Goal: Information Seeking & Learning: Learn about a topic

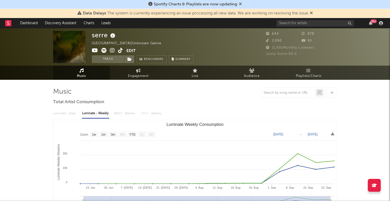
select select "1w"
click at [379, 23] on icon "button" at bounding box center [381, 23] width 4 height 4
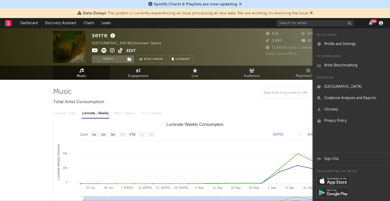
click at [380, 23] on icon "button" at bounding box center [381, 23] width 4 height 4
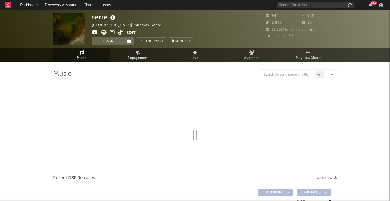
select select "1w"
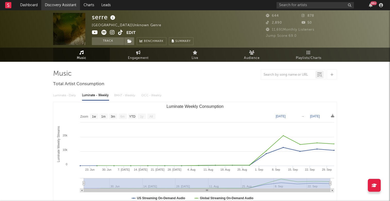
click at [65, 5] on link "Discovery Assistant" at bounding box center [60, 5] width 39 height 10
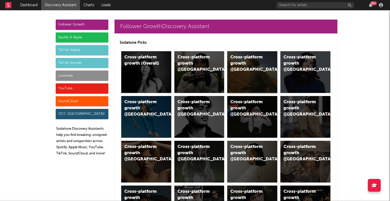
click at [249, 71] on div "Cross-platform growth (US)" at bounding box center [252, 72] width 50 height 42
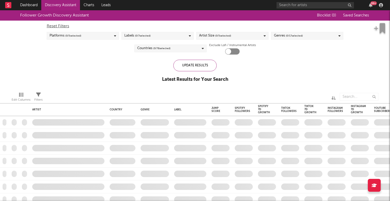
checkbox input "true"
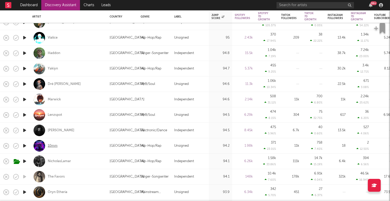
click at [56, 146] on div "10mm" at bounding box center [53, 146] width 10 height 5
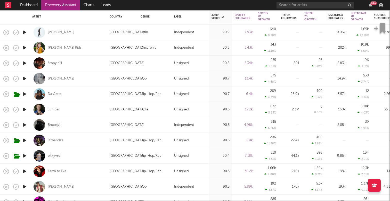
click at [58, 125] on div "Bruxely!" at bounding box center [54, 125] width 13 height 5
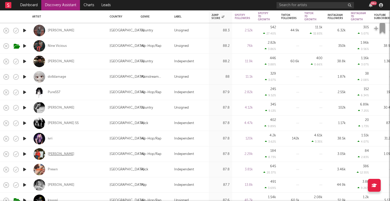
click at [63, 154] on div "Devin Donnell" at bounding box center [61, 154] width 27 height 5
click at [58, 154] on div "Devin Donnell" at bounding box center [61, 154] width 27 height 5
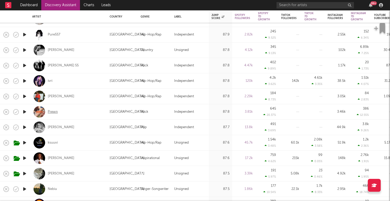
click at [57, 112] on div "Prewn" at bounding box center [53, 112] width 10 height 5
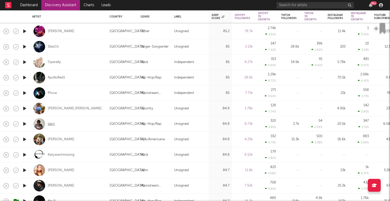
click at [51, 124] on div "slayr" at bounding box center [51, 124] width 7 height 5
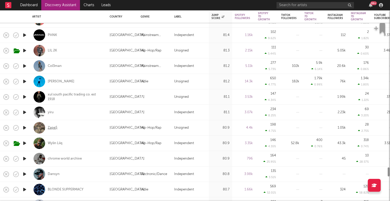
click at [54, 127] on div "Zape$" at bounding box center [53, 128] width 10 height 5
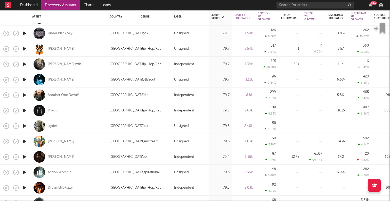
click at [56, 111] on div "Dxrop" at bounding box center [53, 111] width 10 height 5
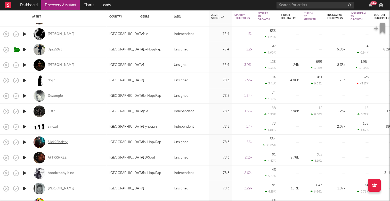
click at [60, 141] on div "Slick2Sheisty" at bounding box center [58, 142] width 20 height 5
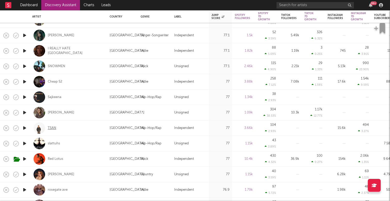
click at [55, 128] on div "TSAN" at bounding box center [52, 128] width 9 height 5
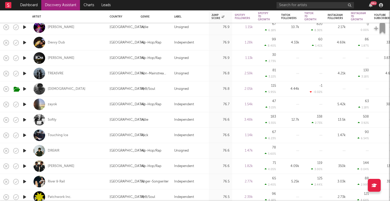
click at [58, 102] on div "zayok" at bounding box center [68, 104] width 72 height 15
select select "1w"
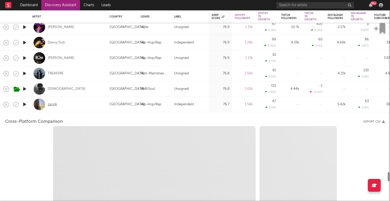
click at [56, 104] on div "zayok" at bounding box center [52, 104] width 9 height 5
select select "6m"
select select "1m"
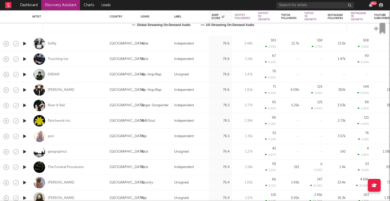
click at [24, 73] on icon "button" at bounding box center [24, 74] width 5 height 6
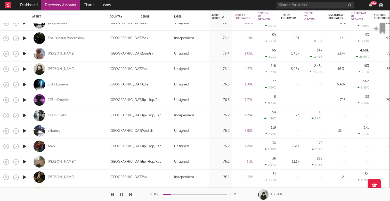
click at [25, 114] on icon "button" at bounding box center [24, 115] width 5 height 6
click at [23, 129] on icon "button" at bounding box center [24, 131] width 5 height 6
click at [24, 146] on icon "button" at bounding box center [24, 146] width 5 height 6
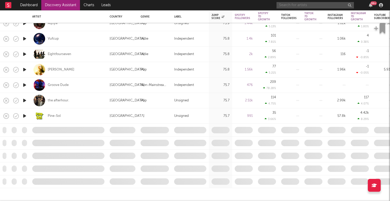
click at [307, 4] on input "text" at bounding box center [314, 5] width 77 height 6
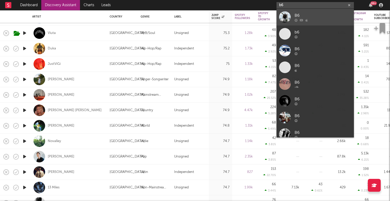
type input "b6"
click at [310, 16] on div "B6" at bounding box center [322, 15] width 57 height 6
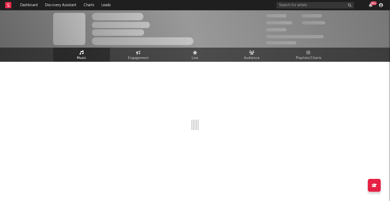
select select "6m"
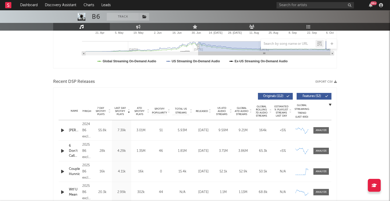
scroll to position [154, 0]
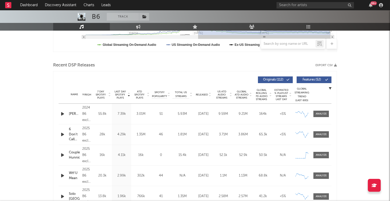
click at [63, 115] on icon "button" at bounding box center [62, 114] width 5 height 6
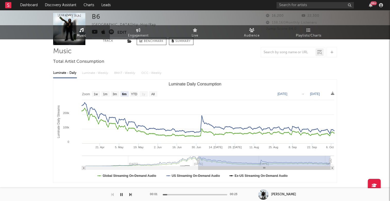
scroll to position [0, 0]
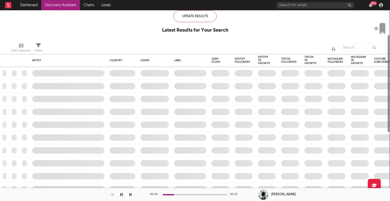
checkbox input "true"
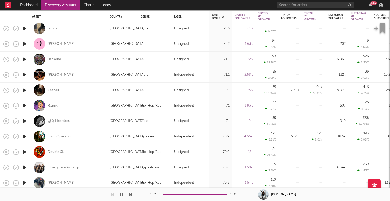
click at [24, 104] on icon "button" at bounding box center [24, 106] width 5 height 6
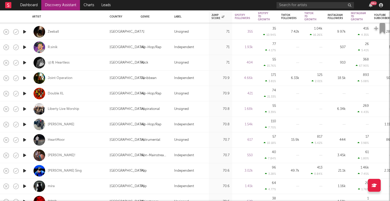
click at [26, 123] on icon "button" at bounding box center [24, 124] width 5 height 6
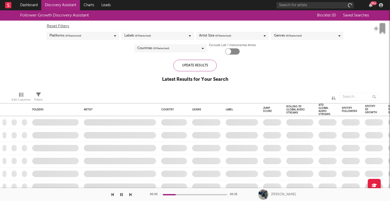
checkbox input "true"
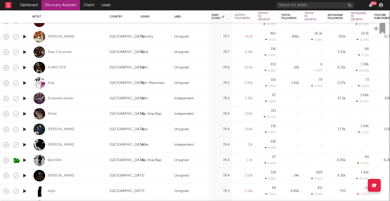
click at [24, 114] on icon "button" at bounding box center [24, 114] width 5 height 6
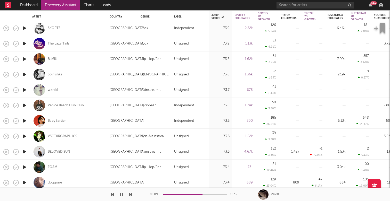
click at [26, 167] on icon "button" at bounding box center [24, 167] width 5 height 6
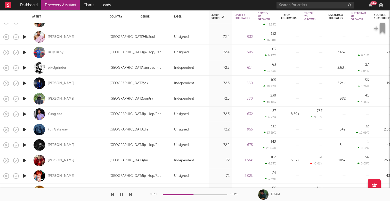
click at [25, 112] on icon "button" at bounding box center [24, 114] width 5 height 6
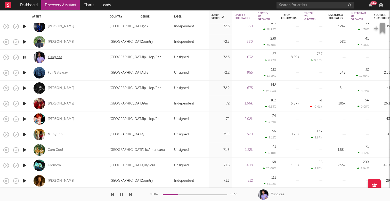
click at [54, 57] on div "Yung cee" at bounding box center [55, 57] width 14 height 5
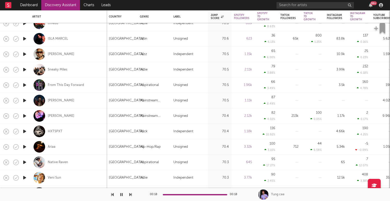
click at [26, 148] on icon "button" at bounding box center [24, 147] width 5 height 6
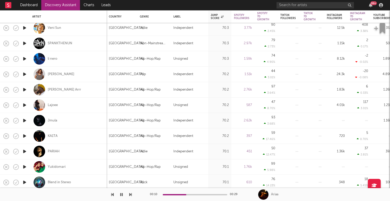
click at [23, 105] on icon "button" at bounding box center [24, 105] width 5 height 6
click at [24, 121] on icon "button" at bounding box center [24, 121] width 5 height 6
click at [24, 135] on icon "button" at bounding box center [24, 136] width 5 height 6
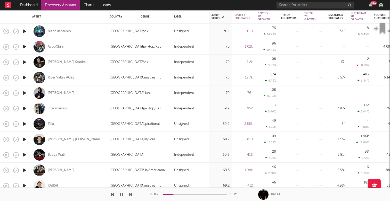
click at [24, 109] on icon "button" at bounding box center [24, 108] width 5 height 6
click at [57, 109] on div "imsomarcus" at bounding box center [57, 108] width 19 height 5
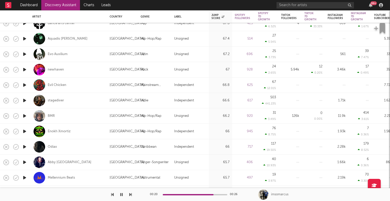
click at [23, 114] on icon "button" at bounding box center [24, 116] width 5 height 6
click at [24, 115] on icon "button" at bounding box center [24, 116] width 5 height 6
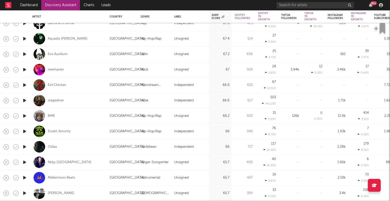
click at [23, 99] on icon "button" at bounding box center [24, 100] width 5 height 6
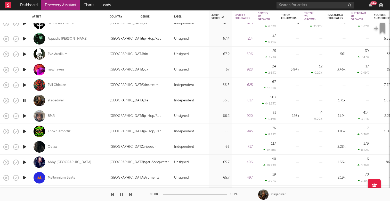
click at [24, 120] on div at bounding box center [24, 116] width 10 height 15
select select "1w"
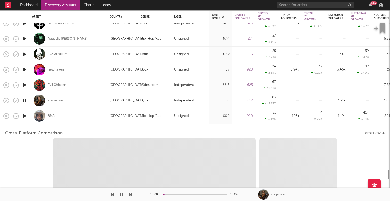
click at [24, 117] on icon "button" at bounding box center [24, 116] width 5 height 6
select select "1w"
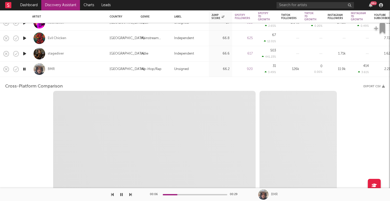
select select "1m"
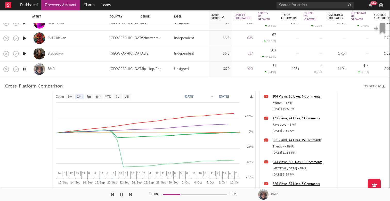
click at [23, 68] on icon "button" at bounding box center [24, 69] width 5 height 6
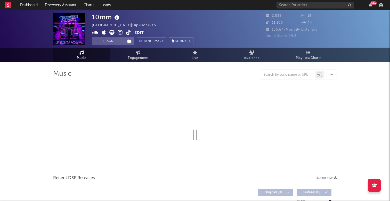
select select "1w"
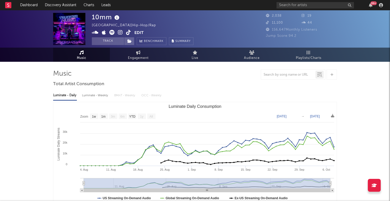
click at [93, 34] on icon at bounding box center [95, 32] width 7 height 5
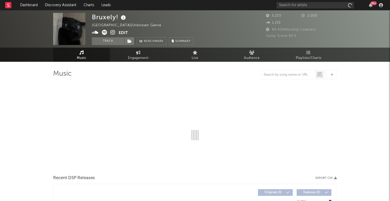
select select "1w"
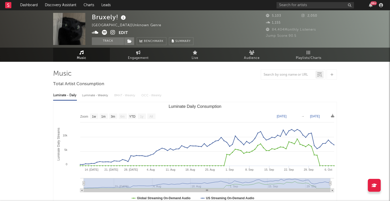
click at [93, 32] on icon at bounding box center [95, 32] width 7 height 5
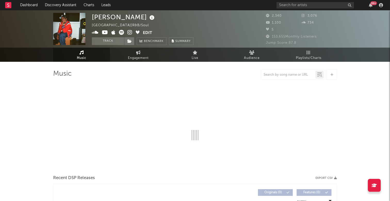
select select "1w"
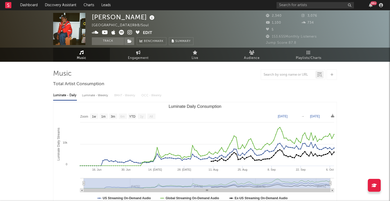
click at [96, 31] on icon at bounding box center [95, 32] width 7 height 5
click at [122, 33] on icon at bounding box center [121, 32] width 5 height 5
click at [129, 33] on icon at bounding box center [129, 32] width 5 height 5
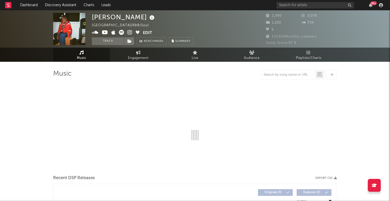
select select "1w"
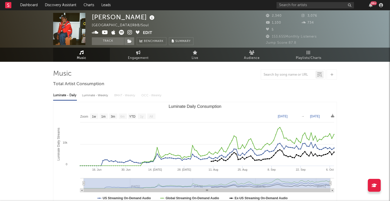
click at [129, 30] on icon at bounding box center [129, 32] width 5 height 5
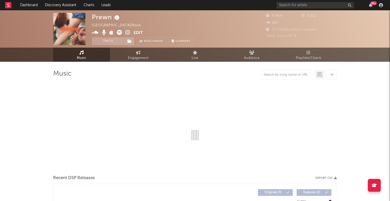
select select "1w"
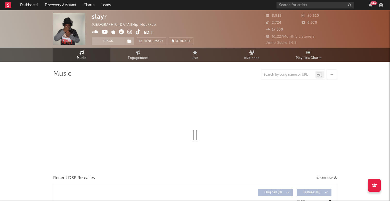
select select "6m"
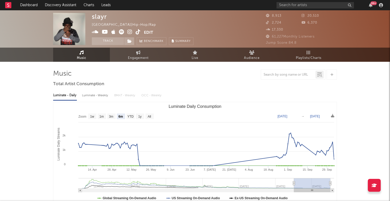
click at [121, 31] on icon at bounding box center [121, 31] width 5 height 5
click at [97, 32] on icon at bounding box center [95, 31] width 7 height 5
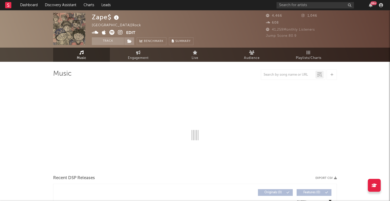
select select "1w"
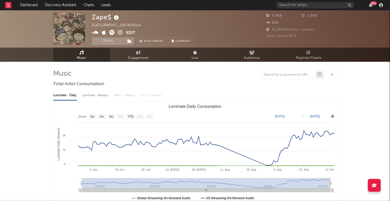
click at [97, 31] on icon at bounding box center [95, 32] width 7 height 5
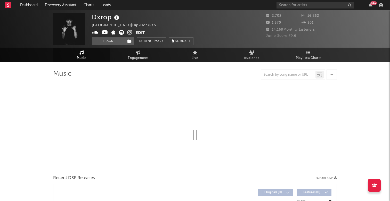
select select "6m"
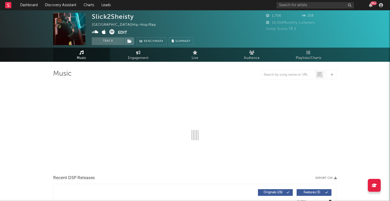
select select "1w"
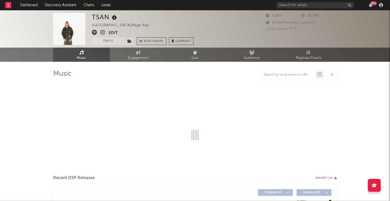
select select "6m"
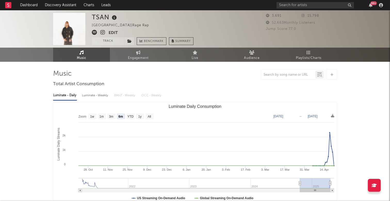
click at [94, 31] on icon at bounding box center [94, 32] width 5 height 5
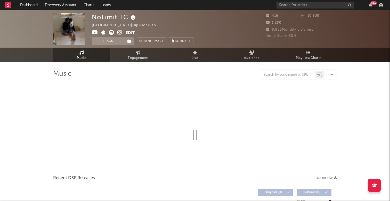
select select "1w"
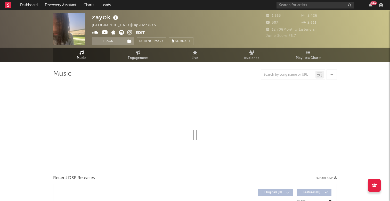
select select "6m"
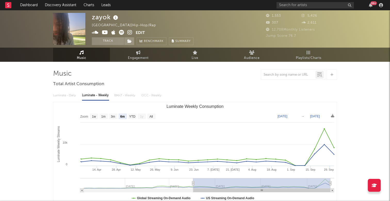
click at [95, 33] on icon at bounding box center [95, 32] width 7 height 5
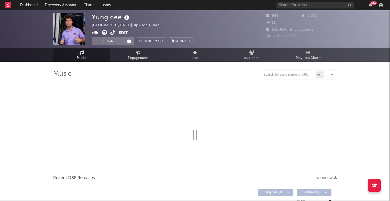
select select "1w"
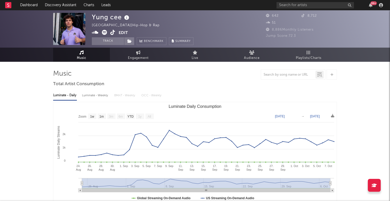
click at [97, 32] on icon at bounding box center [95, 32] width 7 height 5
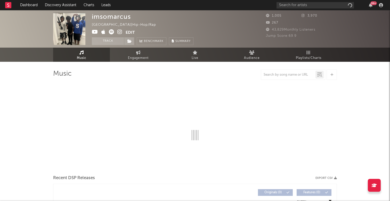
select select "6m"
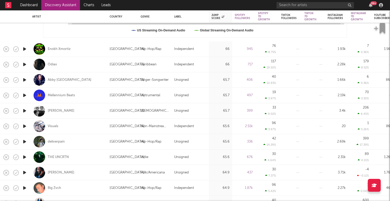
select select "1m"
select select "1w"
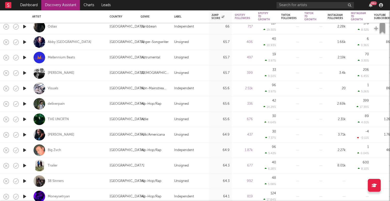
click at [24, 104] on icon "button" at bounding box center [24, 104] width 5 height 6
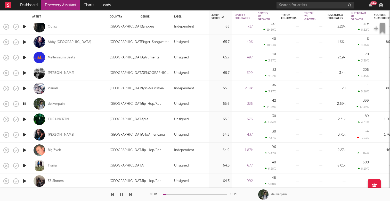
click at [59, 104] on div "deliverpain" at bounding box center [56, 104] width 17 height 5
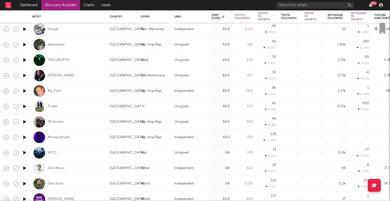
click at [23, 121] on icon "button" at bounding box center [24, 122] width 5 height 6
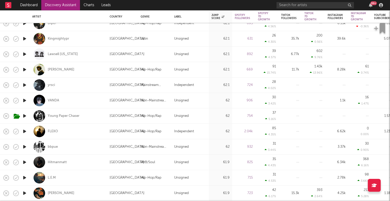
click at [26, 147] on icon "button" at bounding box center [24, 147] width 5 height 6
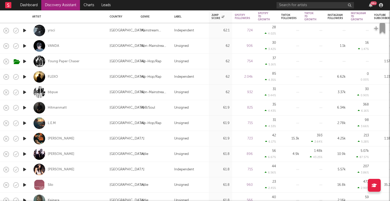
click at [23, 123] on icon "button" at bounding box center [24, 123] width 5 height 6
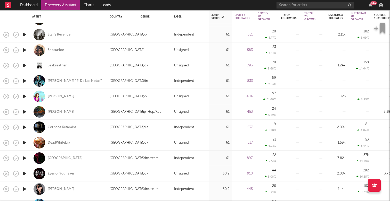
click at [25, 111] on icon "button" at bounding box center [24, 112] width 5 height 6
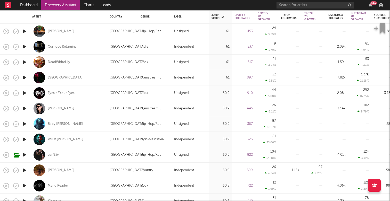
click at [25, 123] on icon "button" at bounding box center [24, 124] width 5 height 6
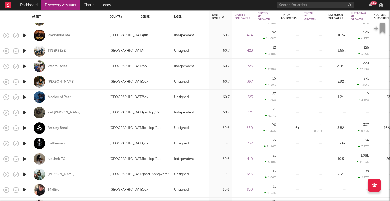
click at [26, 112] on icon "button" at bounding box center [24, 113] width 5 height 6
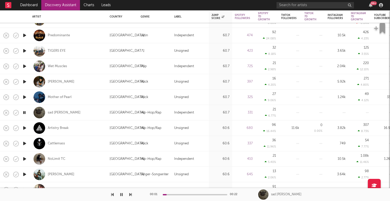
click at [176, 195] on div at bounding box center [195, 194] width 64 height 1
click at [22, 158] on icon "button" at bounding box center [24, 159] width 5 height 6
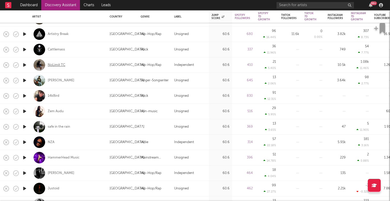
click at [59, 65] on div "NoLimit TC" at bounding box center [57, 65] width 18 height 5
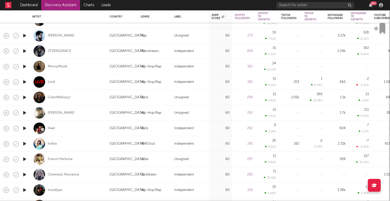
click at [25, 112] on icon "button" at bounding box center [24, 113] width 5 height 6
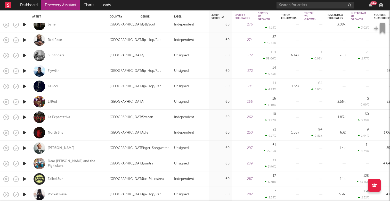
click at [25, 86] on icon "button" at bounding box center [24, 86] width 5 height 6
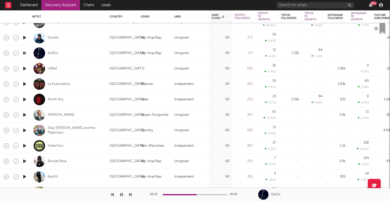
click at [24, 162] on icon "button" at bounding box center [24, 161] width 5 height 6
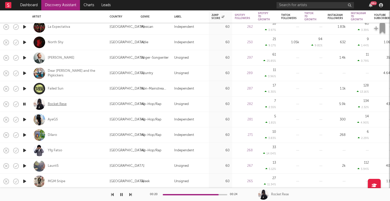
click at [53, 104] on div "Rocket Rese" at bounding box center [57, 104] width 19 height 5
click at [26, 118] on icon "button" at bounding box center [24, 120] width 5 height 6
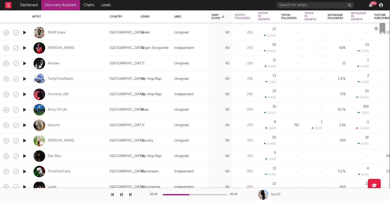
click at [23, 156] on icon "button" at bounding box center [24, 156] width 5 height 6
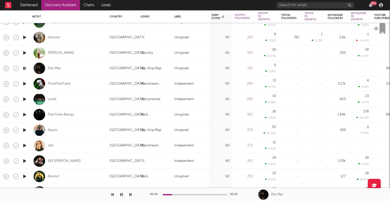
click at [24, 130] on icon "button" at bounding box center [24, 130] width 5 height 6
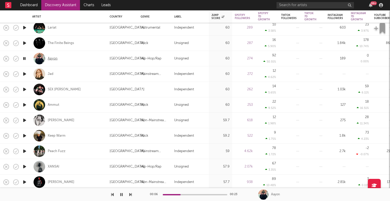
click at [53, 58] on div "Aayon" at bounding box center [53, 58] width 10 height 5
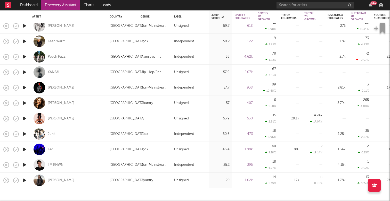
click at [25, 71] on icon "button" at bounding box center [24, 72] width 5 height 6
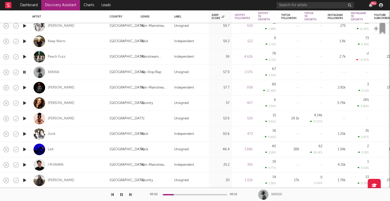
click at [25, 71] on icon "button" at bounding box center [24, 72] width 5 height 6
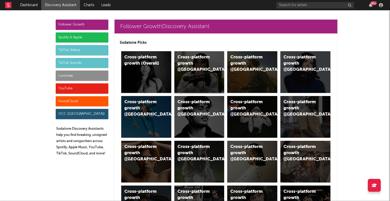
click at [197, 71] on div "Cross-platform growth (UK)" at bounding box center [199, 72] width 50 height 42
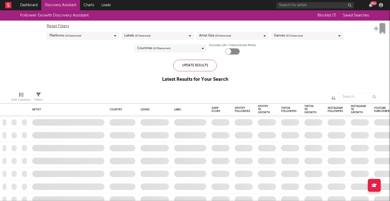
checkbox input "true"
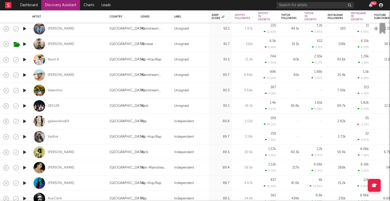
click at [25, 136] on icon "button" at bounding box center [24, 137] width 5 height 6
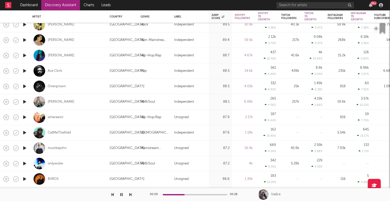
click at [196, 195] on div at bounding box center [195, 194] width 64 height 1
click at [25, 117] on icon "button" at bounding box center [24, 117] width 5 height 6
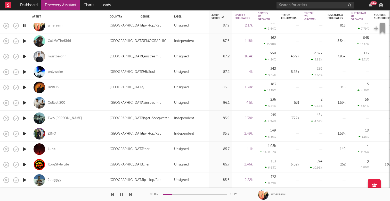
click at [25, 132] on icon "button" at bounding box center [24, 134] width 5 height 6
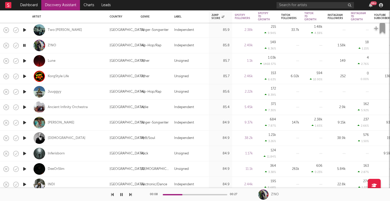
click at [24, 92] on icon "button" at bounding box center [24, 92] width 5 height 6
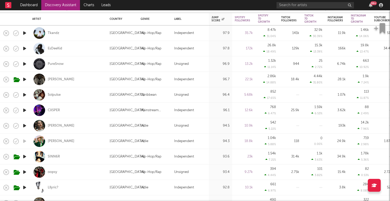
click at [25, 79] on icon "button" at bounding box center [24, 79] width 5 height 6
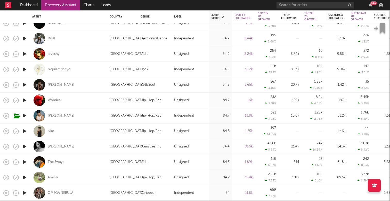
click at [24, 98] on icon "button" at bounding box center [24, 100] width 5 height 6
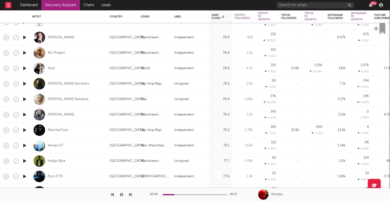
click at [27, 130] on icon "button" at bounding box center [24, 130] width 5 height 6
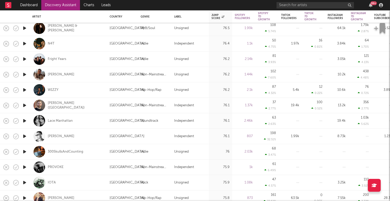
click at [24, 91] on icon "button" at bounding box center [24, 90] width 5 height 6
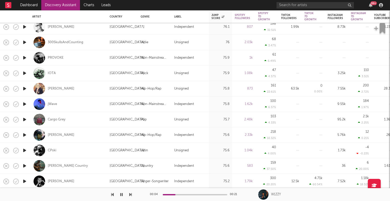
click at [25, 88] on icon "button" at bounding box center [24, 89] width 5 height 6
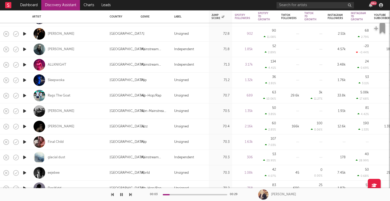
click at [26, 95] on icon "button" at bounding box center [24, 96] width 5 height 6
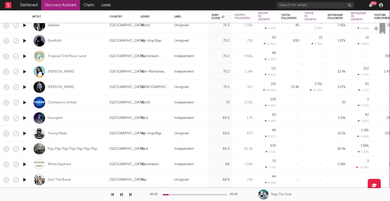
click at [25, 133] on icon "button" at bounding box center [24, 133] width 5 height 6
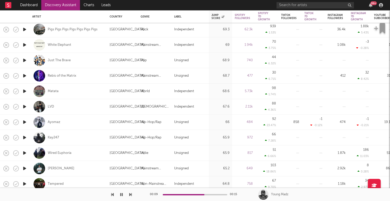
click at [25, 122] on icon "button" at bounding box center [24, 122] width 5 height 6
click at [25, 137] on icon "button" at bounding box center [24, 138] width 5 height 6
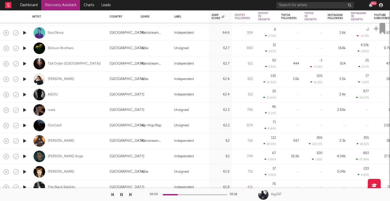
click at [24, 126] on icon "button" at bounding box center [24, 125] width 5 height 6
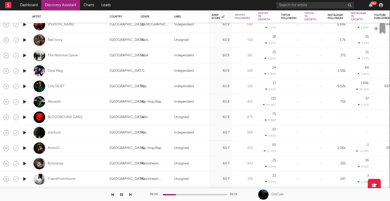
click at [24, 102] on icon "button" at bounding box center [24, 102] width 5 height 6
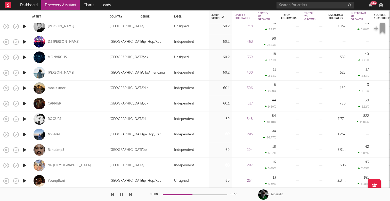
click at [24, 134] on icon "button" at bounding box center [24, 134] width 5 height 6
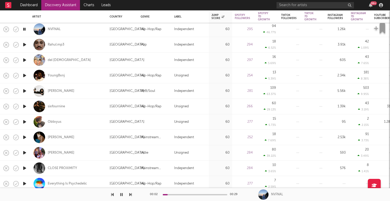
click at [26, 106] on icon "button" at bounding box center [24, 106] width 5 height 6
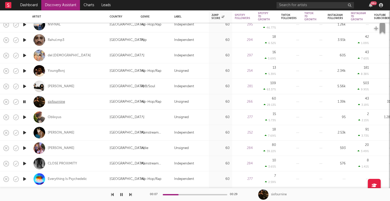
click at [57, 102] on div "sixfournine" at bounding box center [56, 102] width 17 height 5
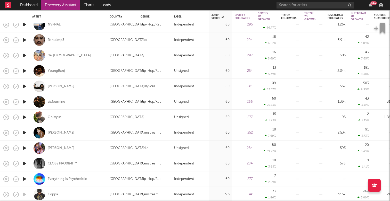
click at [24, 118] on icon "button" at bounding box center [24, 117] width 5 height 6
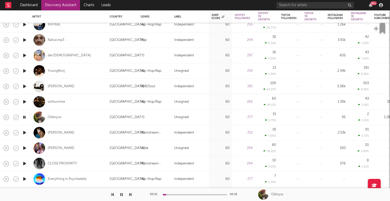
click at [24, 118] on icon "button" at bounding box center [24, 117] width 5 height 6
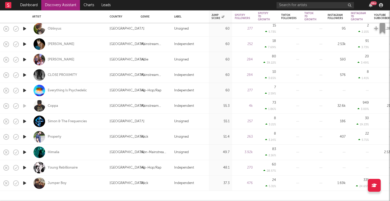
click at [24, 168] on icon "button" at bounding box center [24, 168] width 5 height 6
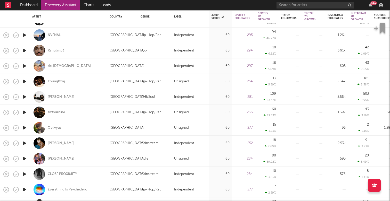
click at [25, 113] on icon "button" at bounding box center [24, 112] width 5 height 6
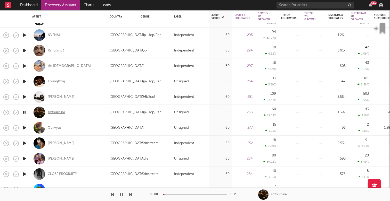
click at [60, 112] on div "sixfournine" at bounding box center [56, 112] width 17 height 5
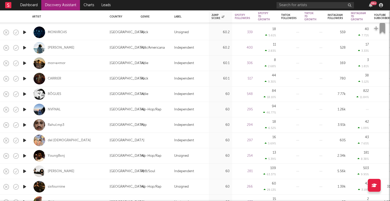
click at [23, 79] on icon "button" at bounding box center [24, 79] width 5 height 6
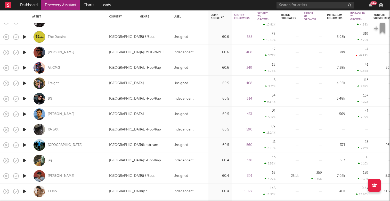
click at [24, 67] on icon "button" at bounding box center [24, 68] width 5 height 6
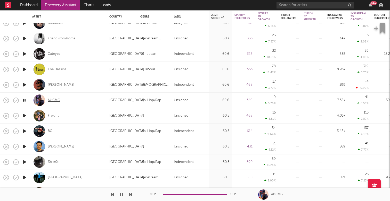
click at [56, 100] on div "Ak CMG" at bounding box center [54, 100] width 12 height 5
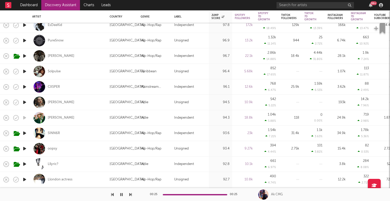
click at [24, 132] on icon "button" at bounding box center [24, 133] width 5 height 6
click at [26, 148] on icon "button" at bounding box center [24, 149] width 5 height 6
click at [175, 194] on div at bounding box center [195, 194] width 64 height 1
click at [25, 163] on icon "button" at bounding box center [24, 164] width 5 height 6
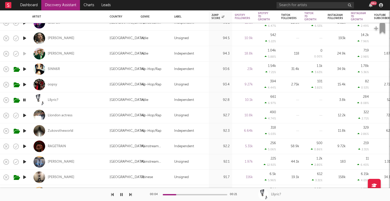
click at [24, 115] on icon "button" at bounding box center [24, 115] width 5 height 6
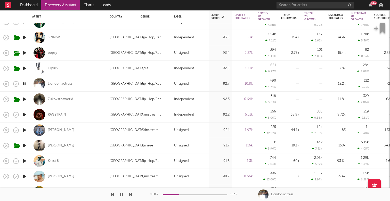
click at [26, 113] on icon "button" at bounding box center [24, 115] width 5 height 6
click at [26, 114] on icon "button" at bounding box center [24, 115] width 5 height 6
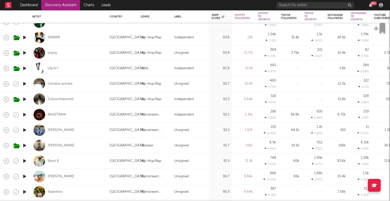
click at [24, 131] on icon "button" at bounding box center [24, 130] width 5 height 6
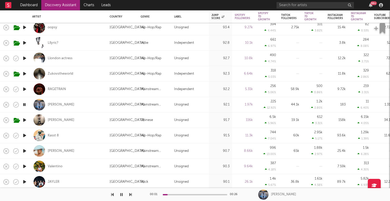
click at [24, 136] on icon "button" at bounding box center [24, 135] width 5 height 6
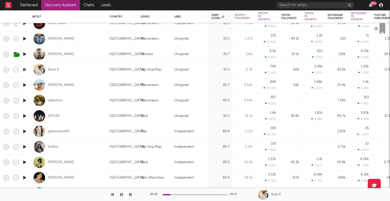
click at [24, 116] on icon "button" at bounding box center [24, 116] width 5 height 6
click at [25, 147] on icon "button" at bounding box center [24, 147] width 5 height 6
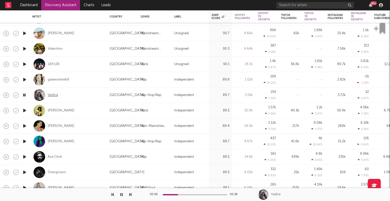
click at [51, 96] on div "Vat6ré" at bounding box center [53, 95] width 10 height 5
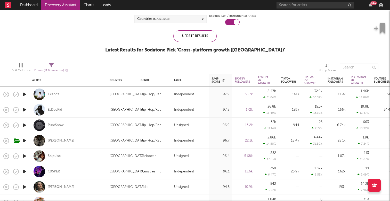
click at [25, 140] on icon "button" at bounding box center [24, 141] width 5 height 6
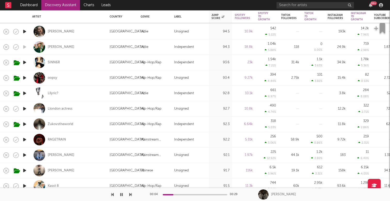
click at [24, 125] on icon "button" at bounding box center [24, 124] width 5 height 6
click at [183, 195] on div at bounding box center [195, 194] width 64 height 1
click at [26, 171] on icon "button" at bounding box center [24, 171] width 5 height 6
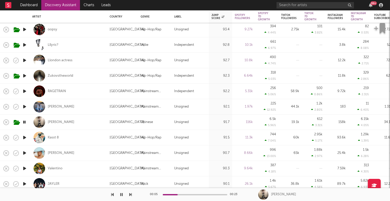
click at [25, 138] on icon "button" at bounding box center [24, 138] width 5 height 6
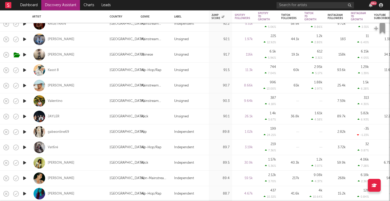
click at [26, 146] on icon "button" at bounding box center [24, 147] width 5 height 6
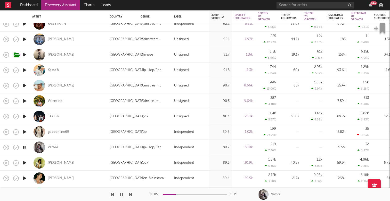
click at [25, 147] on icon "button" at bounding box center [24, 147] width 5 height 6
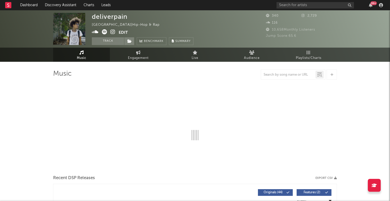
select select "1w"
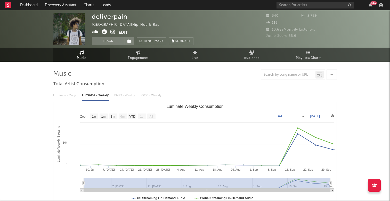
click at [97, 33] on icon at bounding box center [95, 31] width 7 height 5
click at [96, 32] on icon at bounding box center [95, 31] width 7 height 5
click at [104, 32] on icon at bounding box center [104, 31] width 5 height 5
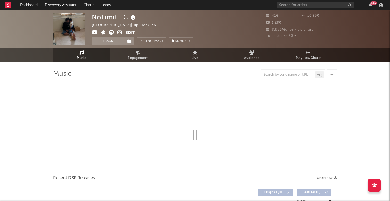
select select "1w"
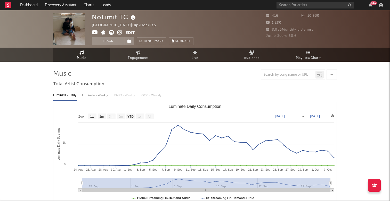
click at [111, 31] on icon at bounding box center [111, 32] width 5 height 5
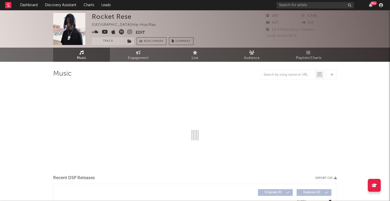
select select "1w"
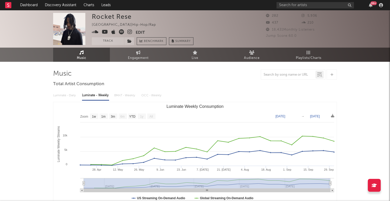
click at [96, 33] on icon at bounding box center [95, 31] width 7 height 5
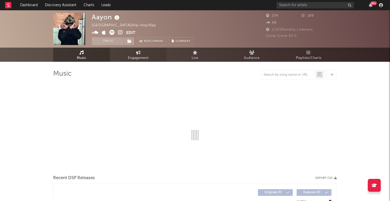
select select "1w"
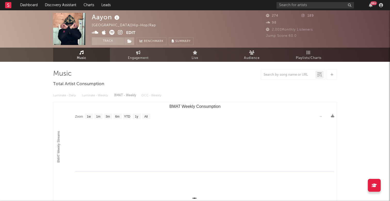
click at [94, 34] on icon at bounding box center [95, 32] width 7 height 5
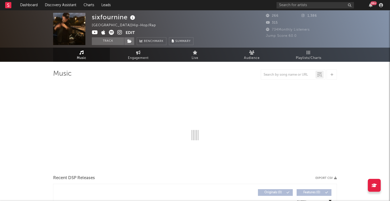
select select "1w"
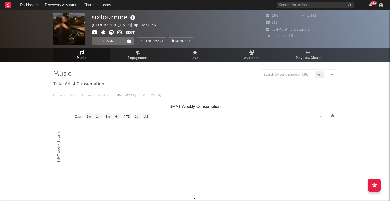
click at [112, 32] on icon at bounding box center [111, 32] width 5 height 5
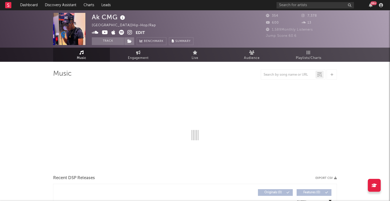
select select "1w"
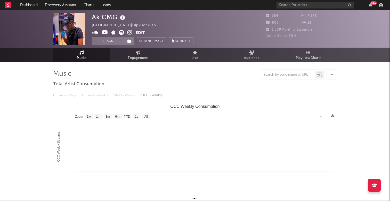
click at [96, 32] on icon at bounding box center [95, 32] width 7 height 5
click at [123, 35] on icon at bounding box center [121, 32] width 5 height 5
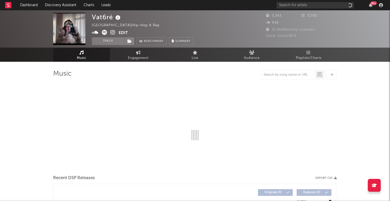
select select "1w"
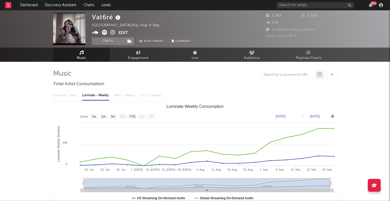
click at [95, 32] on icon at bounding box center [95, 32] width 7 height 5
click at [106, 31] on icon at bounding box center [104, 32] width 5 height 5
click at [111, 33] on icon at bounding box center [112, 32] width 5 height 5
drag, startPoint x: 93, startPoint y: 18, endPoint x: 113, endPoint y: 16, distance: 21.0
click at [113, 16] on div "Vat6ré" at bounding box center [107, 17] width 30 height 9
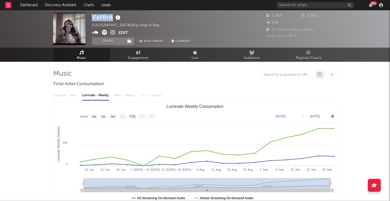
copy div "Vat6ré"
